Goal: Task Accomplishment & Management: Manage account settings

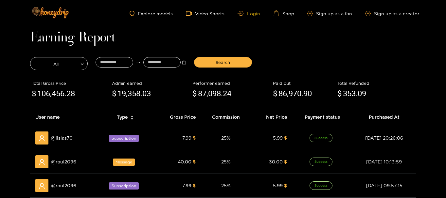
click at [253, 12] on link "Login" at bounding box center [248, 13] width 22 height 5
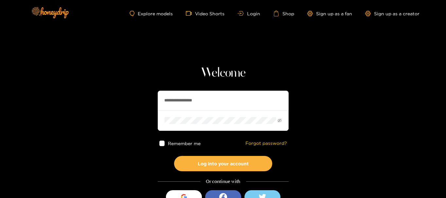
click at [214, 103] on input "**********" at bounding box center [223, 101] width 131 height 20
paste input "text"
type input "*******"
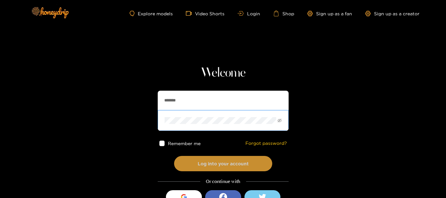
click at [192, 162] on button "Log into your account" at bounding box center [223, 163] width 98 height 15
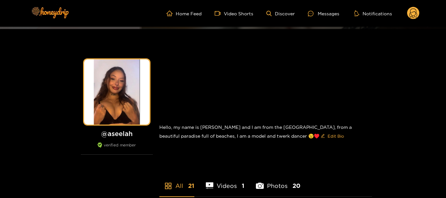
click at [415, 13] on icon at bounding box center [413, 14] width 8 height 11
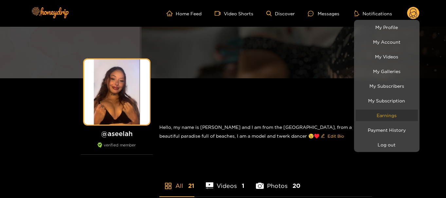
click at [380, 119] on link "Earnings" at bounding box center [386, 115] width 62 height 11
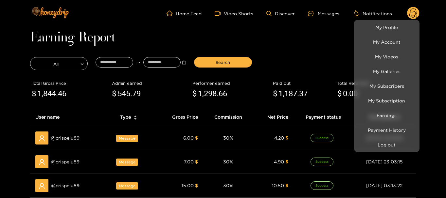
click at [113, 64] on div at bounding box center [223, 99] width 446 height 198
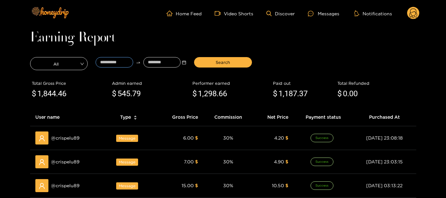
click at [113, 64] on input at bounding box center [114, 62] width 38 height 10
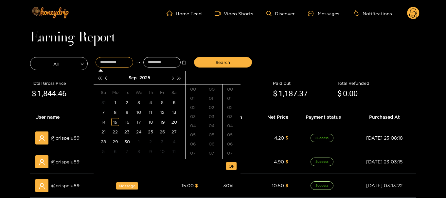
click at [99, 77] on button "button" at bounding box center [99, 77] width 7 height 13
click at [106, 81] on button "button" at bounding box center [106, 77] width 7 height 13
click at [118, 110] on div "5" at bounding box center [115, 113] width 8 height 8
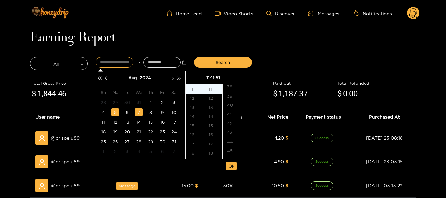
scroll to position [467, 0]
click at [195, 126] on div "15" at bounding box center [194, 125] width 18 height 9
click at [213, 85] on div "00" at bounding box center [213, 89] width 18 height 9
click at [231, 90] on div "00" at bounding box center [231, 89] width 18 height 9
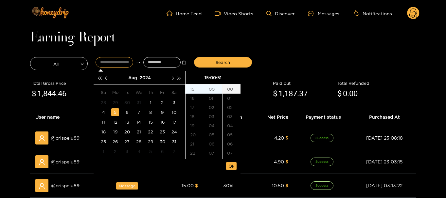
type input "**********"
drag, startPoint x: 234, startPoint y: 167, endPoint x: 272, endPoint y: 10, distance: 162.2
click at [234, 167] on span "Ok" at bounding box center [231, 166] width 6 height 7
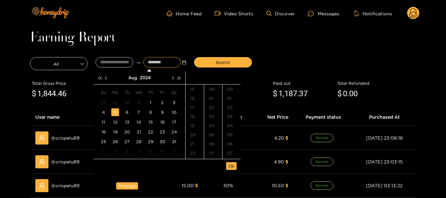
click at [166, 65] on input at bounding box center [162, 62] width 38 height 10
click at [170, 80] on button "button" at bounding box center [172, 77] width 7 height 13
click at [178, 80] on button "button" at bounding box center [179, 77] width 7 height 13
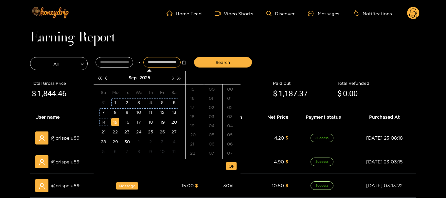
click at [118, 123] on div "15" at bounding box center [115, 122] width 8 height 8
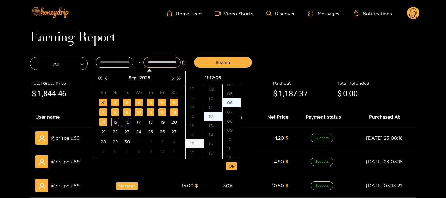
scroll to position [55, 0]
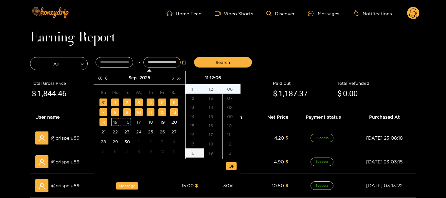
type input "**********"
drag, startPoint x: 239, startPoint y: 170, endPoint x: 233, endPoint y: 168, distance: 6.5
click at [237, 170] on ul "Ok" at bounding box center [167, 167] width 147 height 14
click at [230, 167] on span "Ok" at bounding box center [231, 166] width 6 height 7
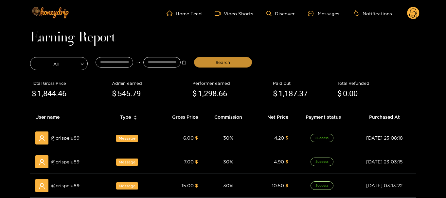
click at [230, 65] on span "Search" at bounding box center [222, 62] width 14 height 7
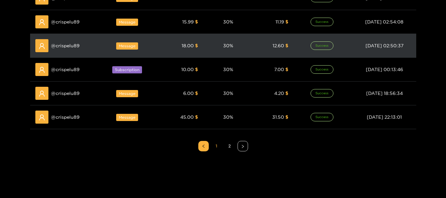
scroll to position [293, 0]
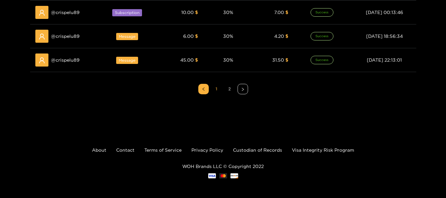
click at [231, 90] on link "2" at bounding box center [230, 89] width 10 height 10
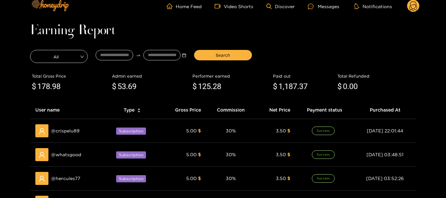
scroll to position [0, 0]
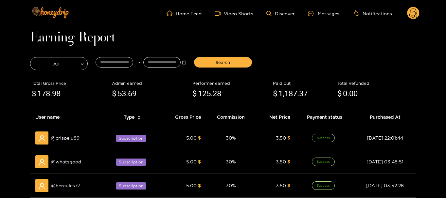
click at [416, 15] on circle at bounding box center [413, 13] width 12 height 12
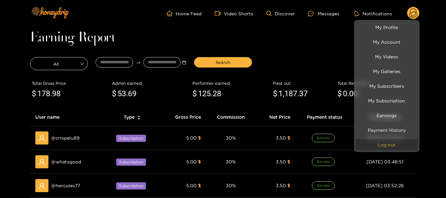
click at [387, 145] on button "Log out" at bounding box center [386, 144] width 62 height 11
